Goal: Information Seeking & Learning: Learn about a topic

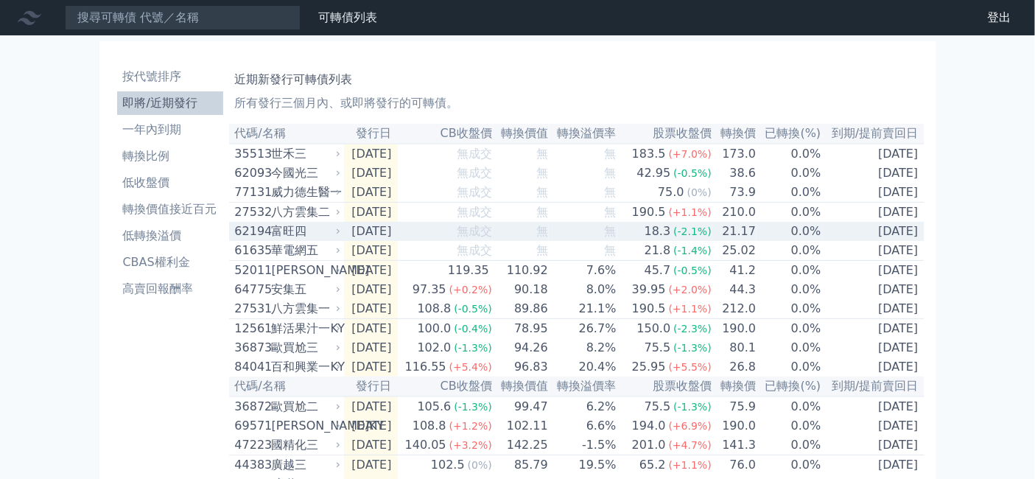
click at [272, 240] on div "富旺四" at bounding box center [305, 232] width 66 height 18
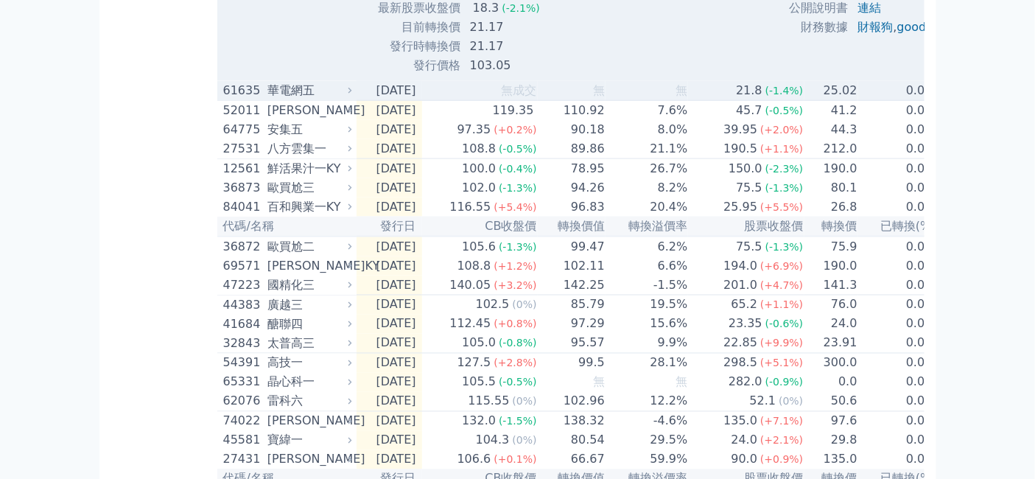
scroll to position [654, 0]
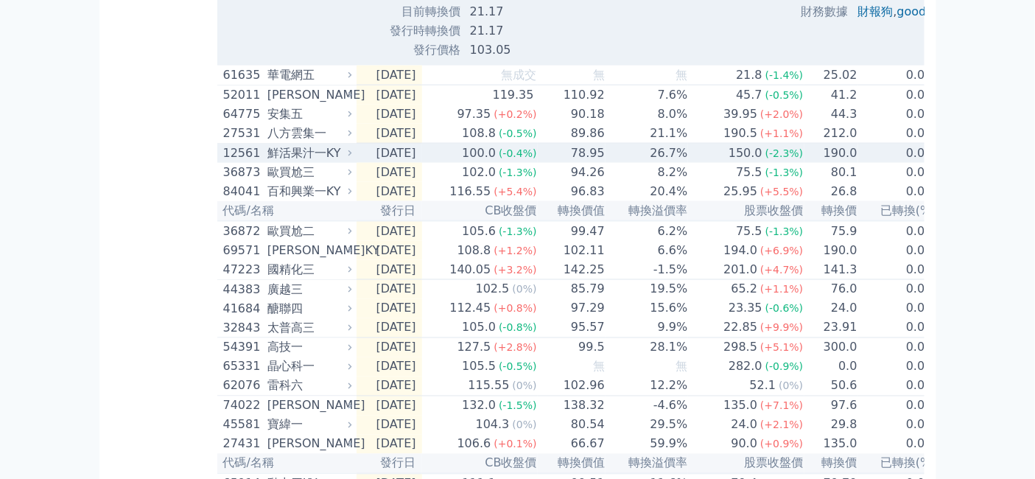
click at [268, 162] on div "鮮活果汁一KY" at bounding box center [308, 153] width 81 height 18
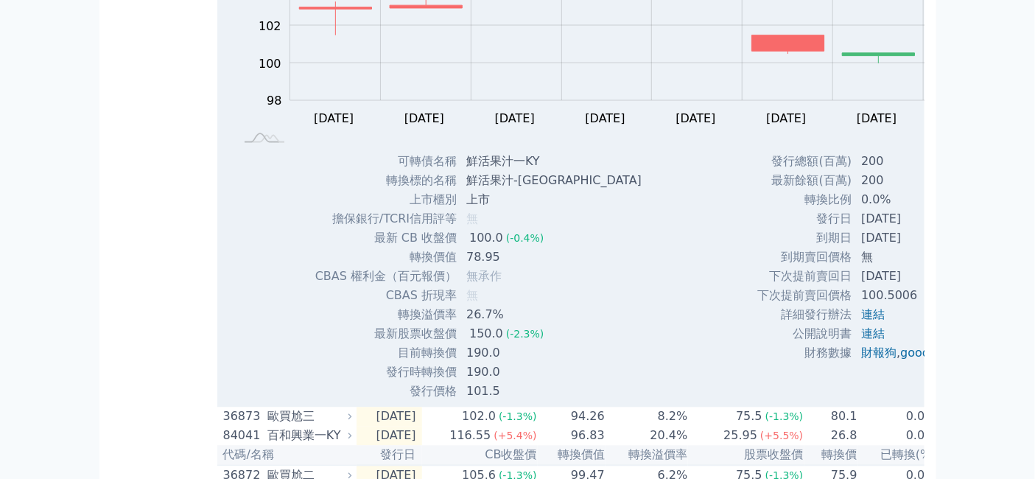
scroll to position [819, 0]
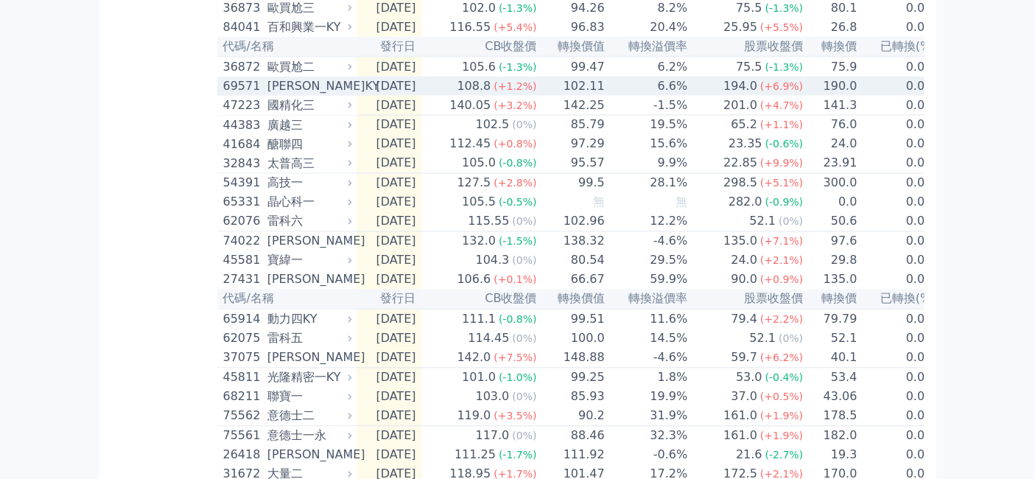
click at [268, 95] on div "[PERSON_NAME]KY" at bounding box center [308, 86] width 81 height 18
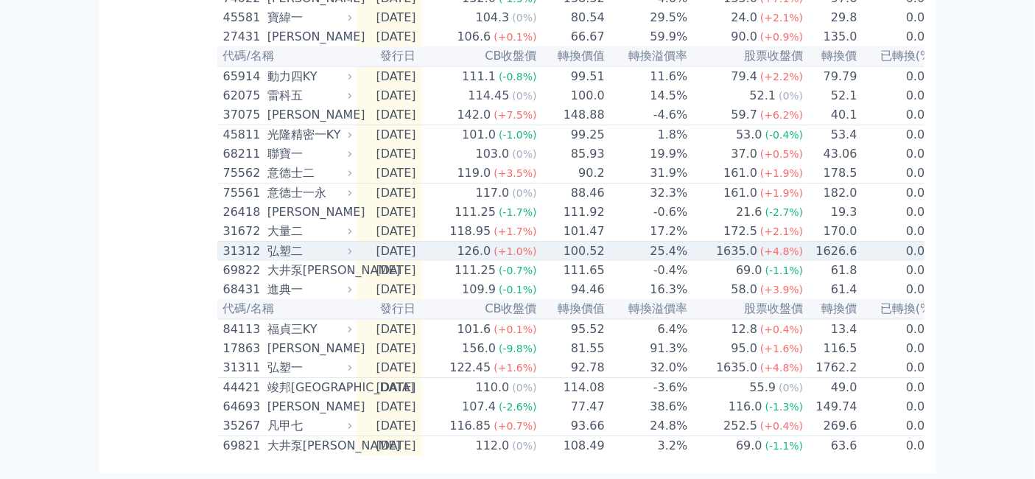
scroll to position [1965, 0]
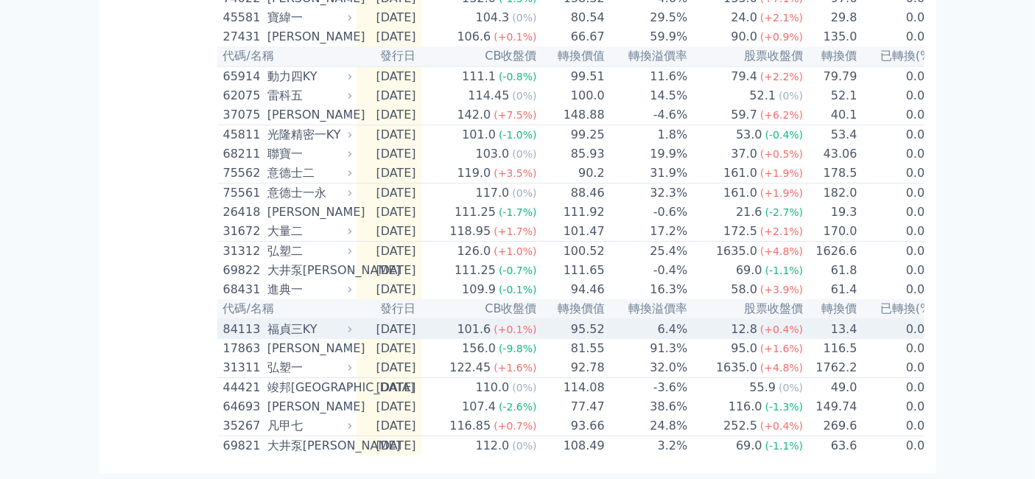
click at [280, 332] on div "福貞三KY" at bounding box center [308, 330] width 81 height 18
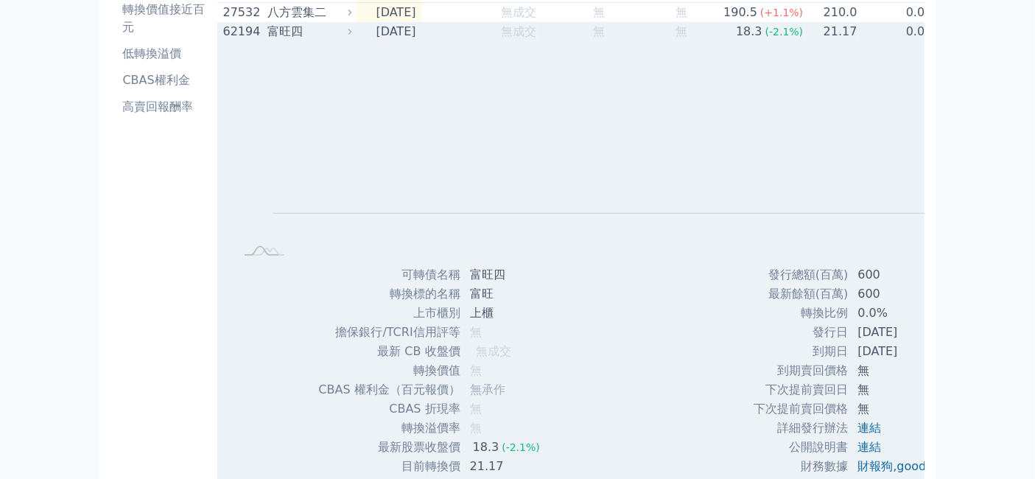
scroll to position [126, 0]
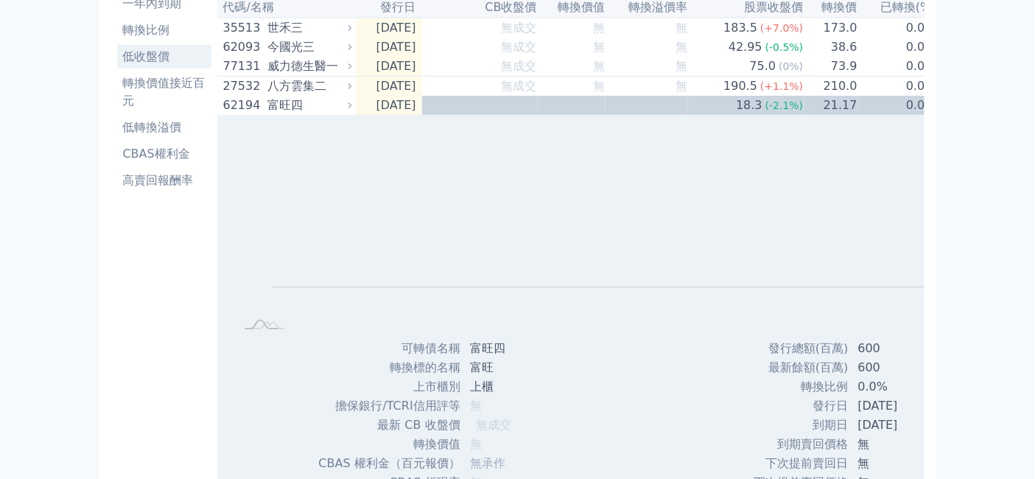
click at [117, 66] on li "低收盤價" at bounding box center [164, 57] width 94 height 18
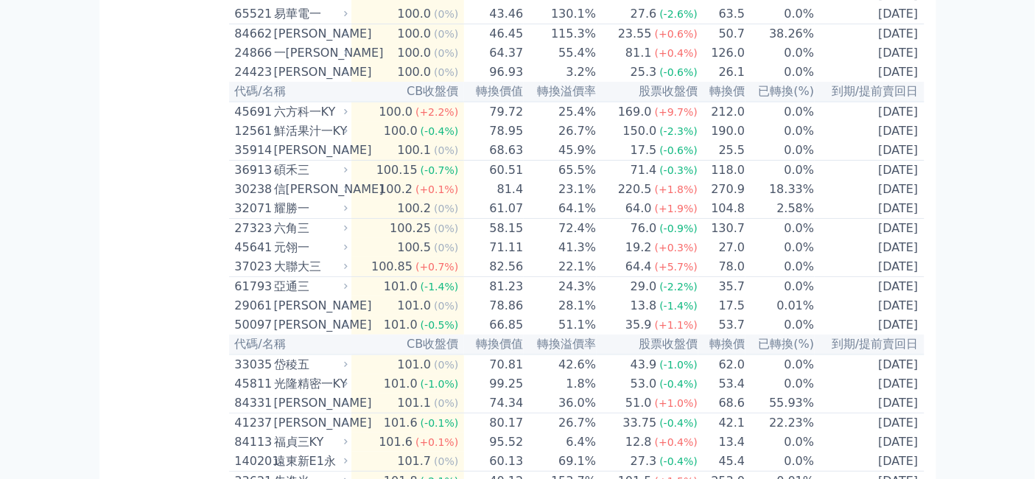
scroll to position [1883, 0]
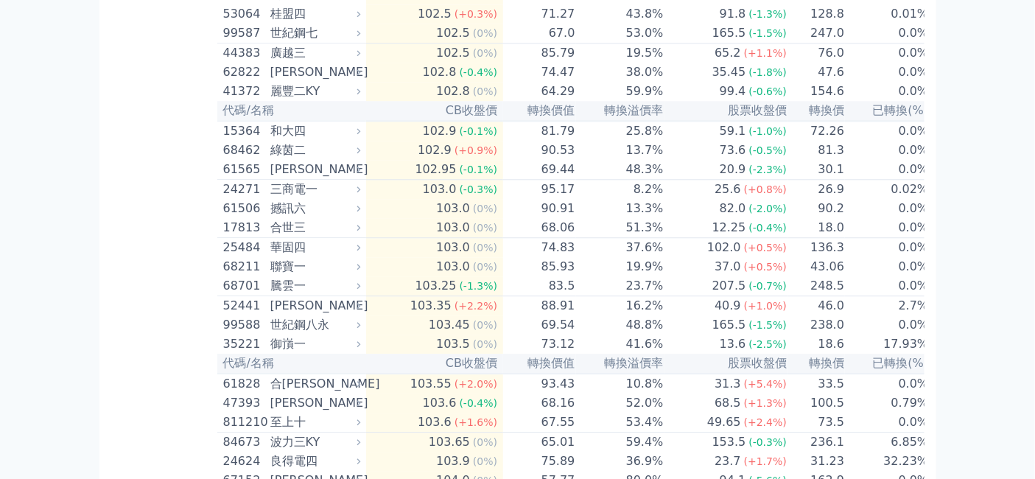
scroll to position [3111, 0]
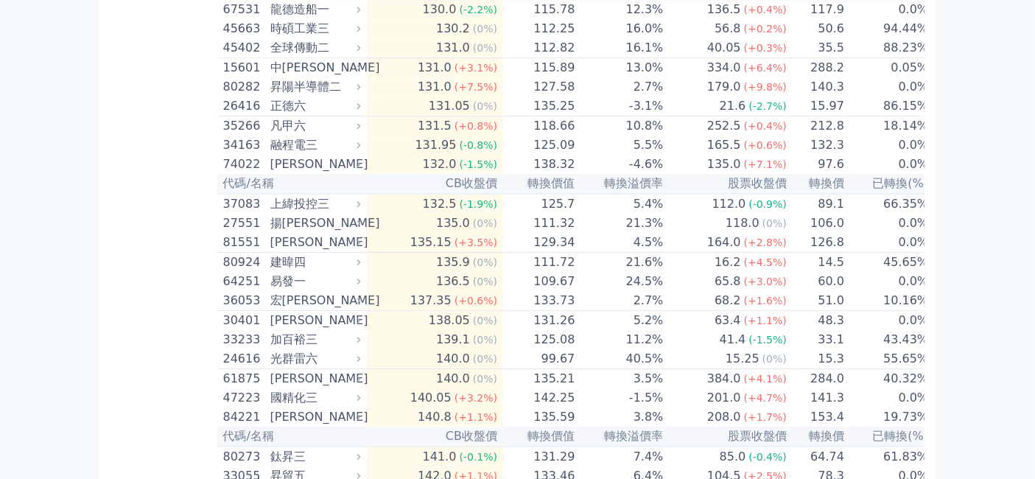
scroll to position [6960, 0]
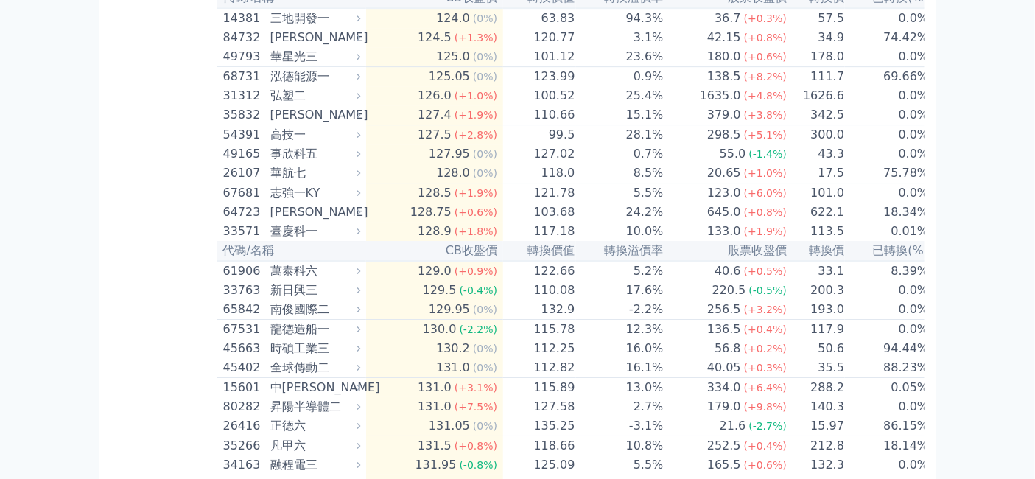
scroll to position [7205, 0]
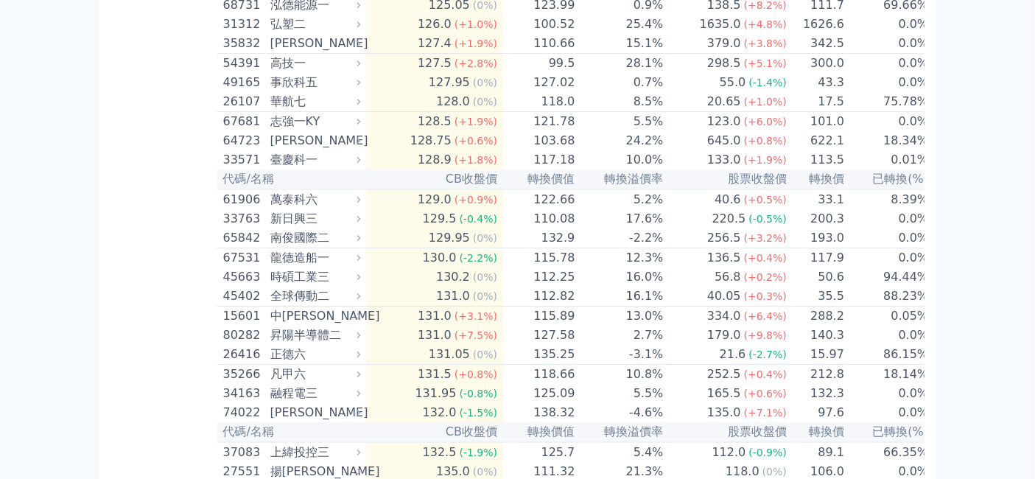
drag, startPoint x: 429, startPoint y: 136, endPoint x: 467, endPoint y: 138, distance: 38.4
drag, startPoint x: 376, startPoint y: 380, endPoint x: 409, endPoint y: 377, distance: 33.4
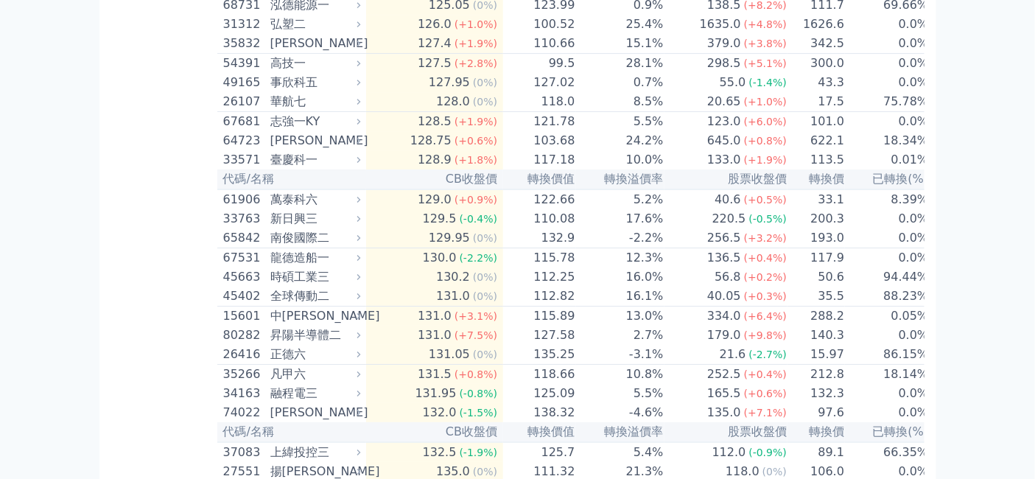
copy td "轉換價"
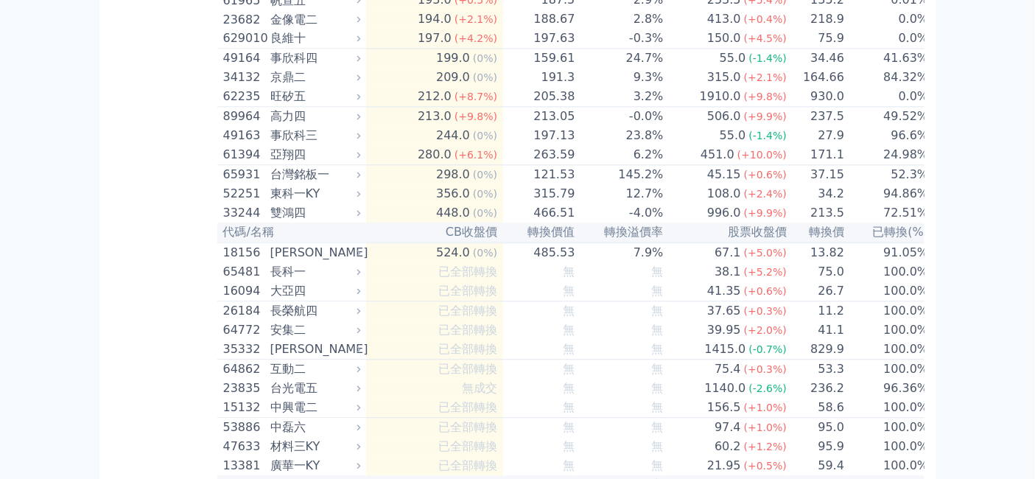
scroll to position [8434, 0]
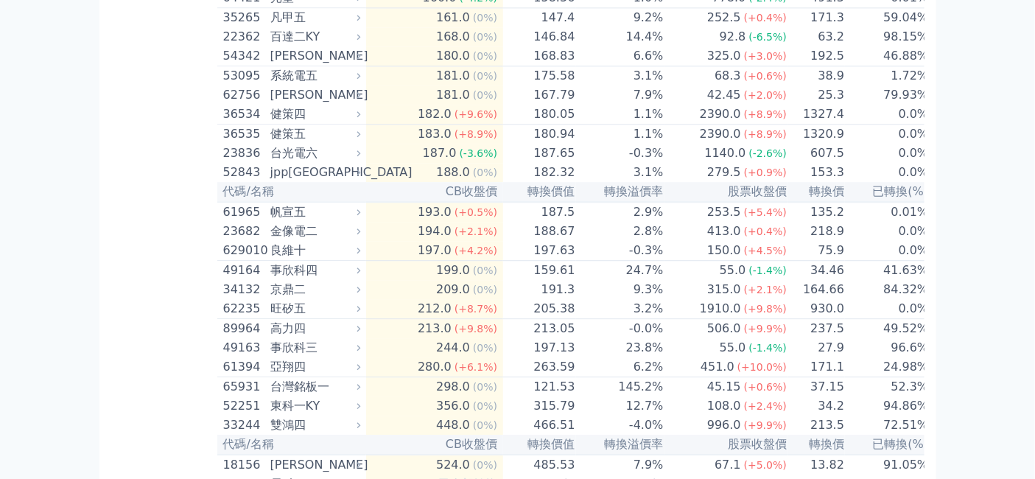
scroll to position [8679, 0]
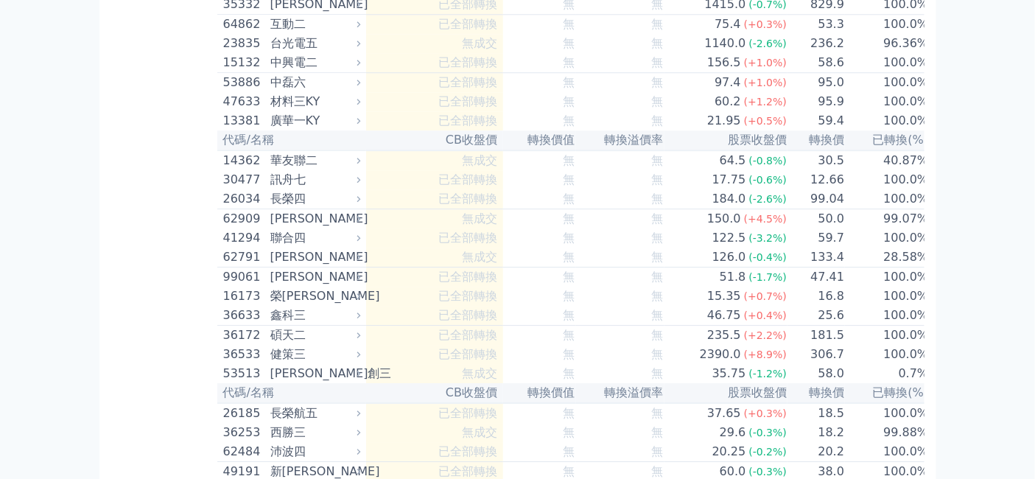
scroll to position [8844, 0]
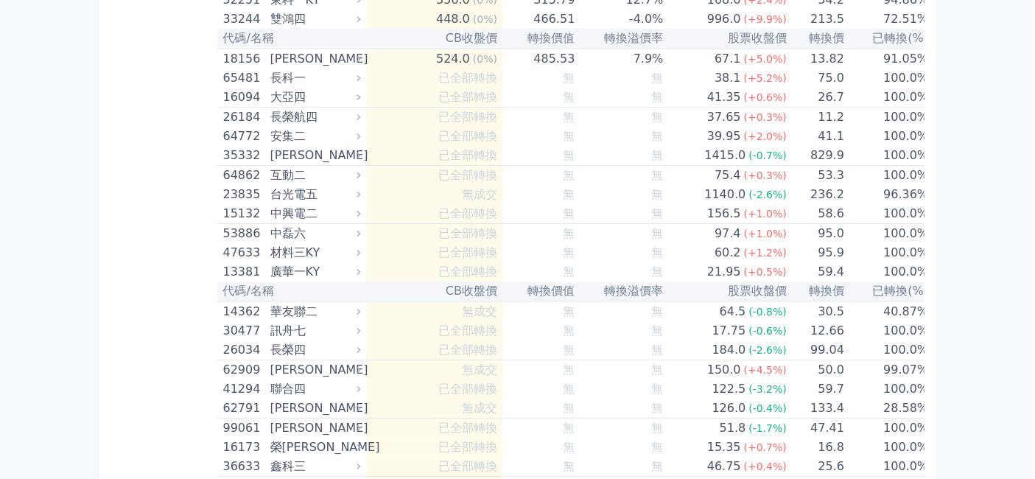
scroll to position [9253, 0]
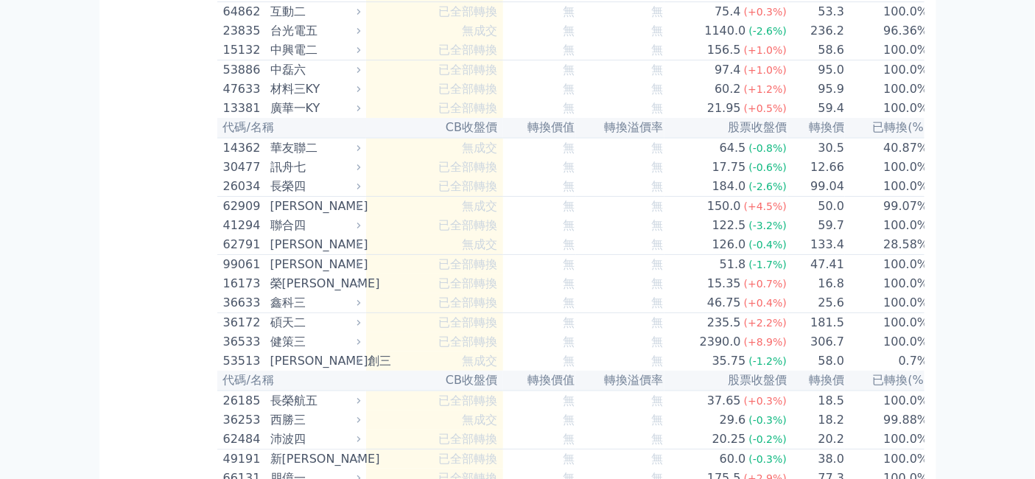
drag, startPoint x: 429, startPoint y: 248, endPoint x: 458, endPoint y: 251, distance: 29.6
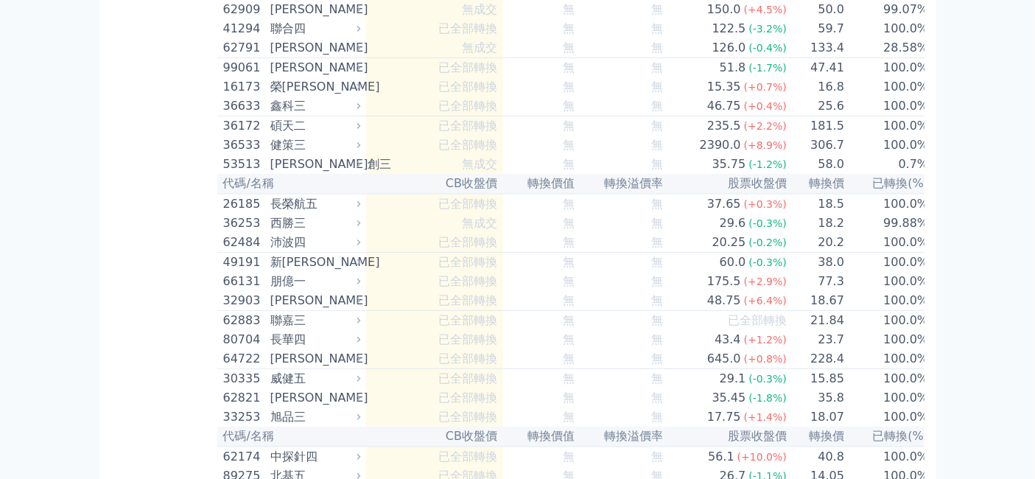
scroll to position [9498, 0]
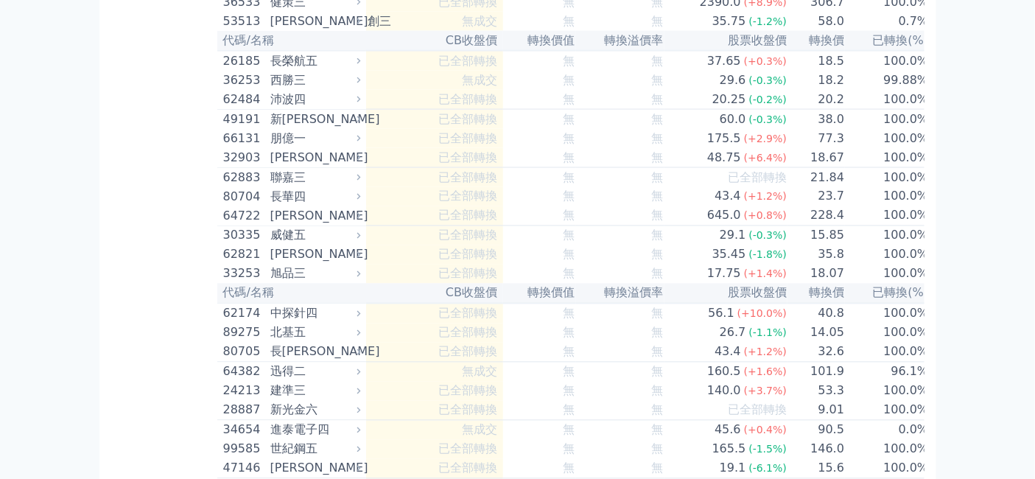
scroll to position [10153, 0]
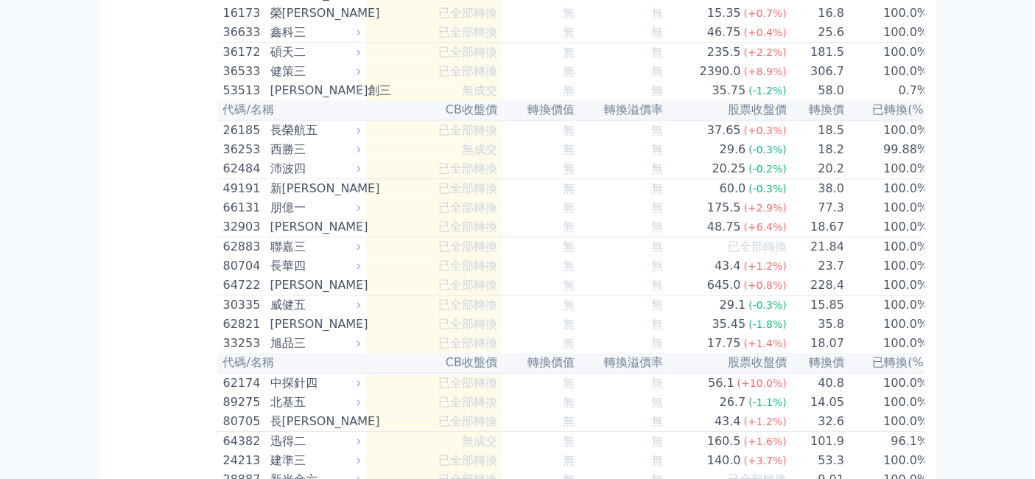
scroll to position [10563, 0]
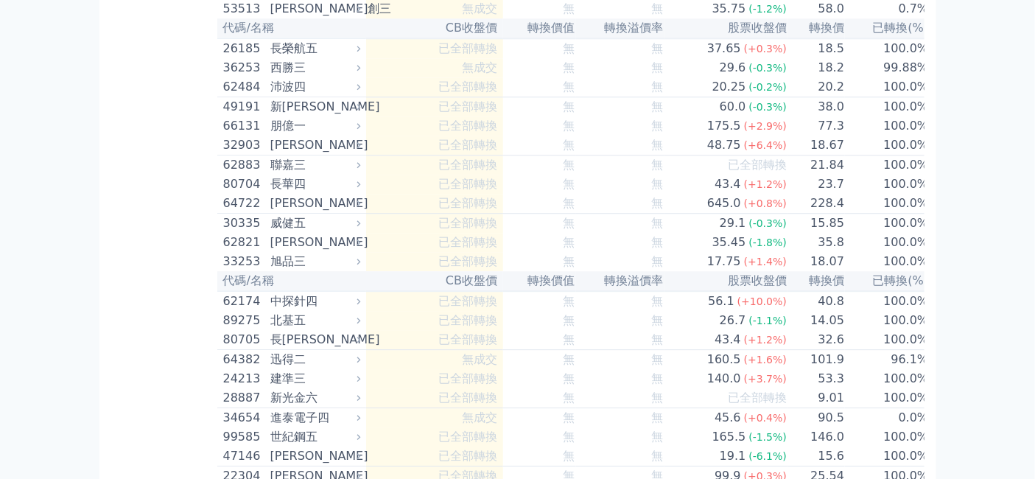
drag, startPoint x: 432, startPoint y: 139, endPoint x: 495, endPoint y: 149, distance: 64.1
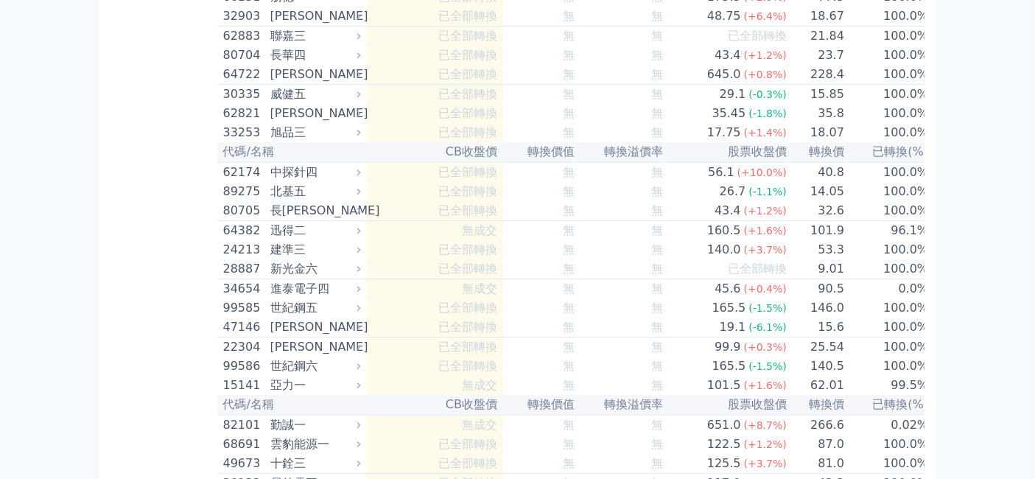
scroll to position [10727, 0]
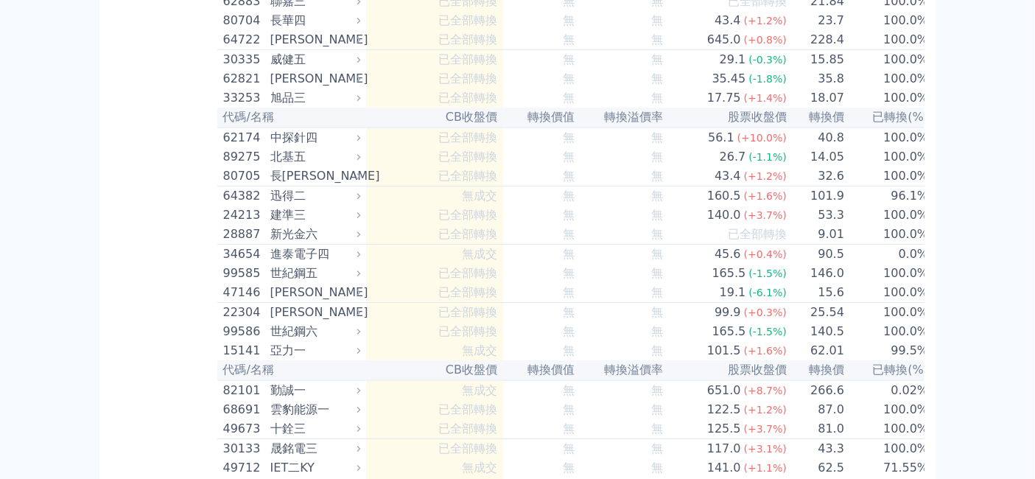
drag, startPoint x: 372, startPoint y: 242, endPoint x: 421, endPoint y: 238, distance: 48.8
copy tr "轉換價"
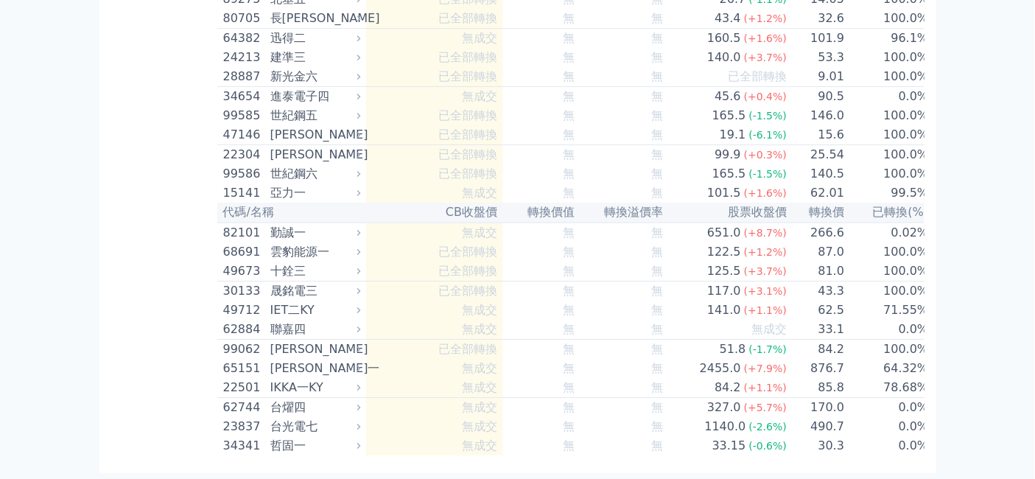
scroll to position [11218, 0]
drag, startPoint x: 430, startPoint y: 353, endPoint x: 450, endPoint y: 354, distance: 19.2
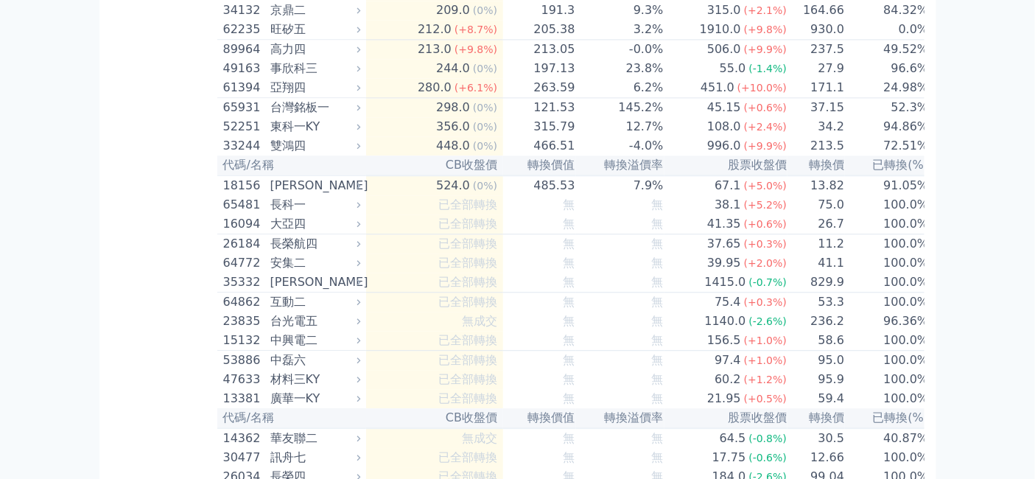
scroll to position [10399, 0]
